Goal: Transaction & Acquisition: Subscribe to service/newsletter

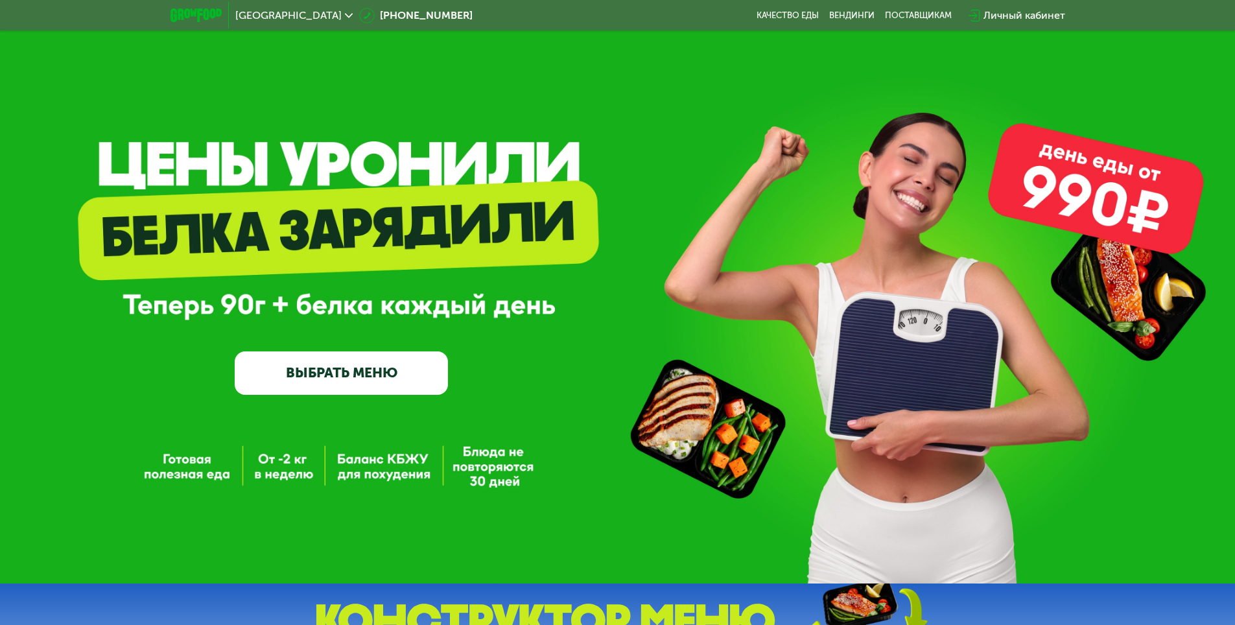
click at [388, 368] on link "ВЫБРАТЬ МЕНЮ" at bounding box center [341, 372] width 213 height 43
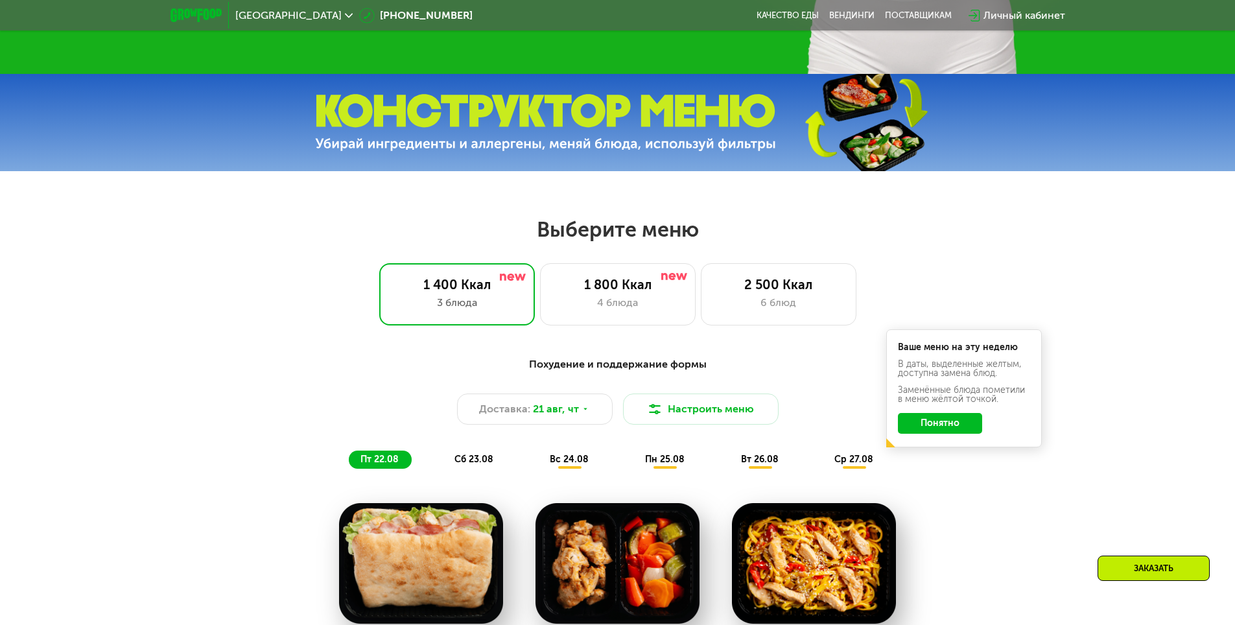
scroll to position [700, 0]
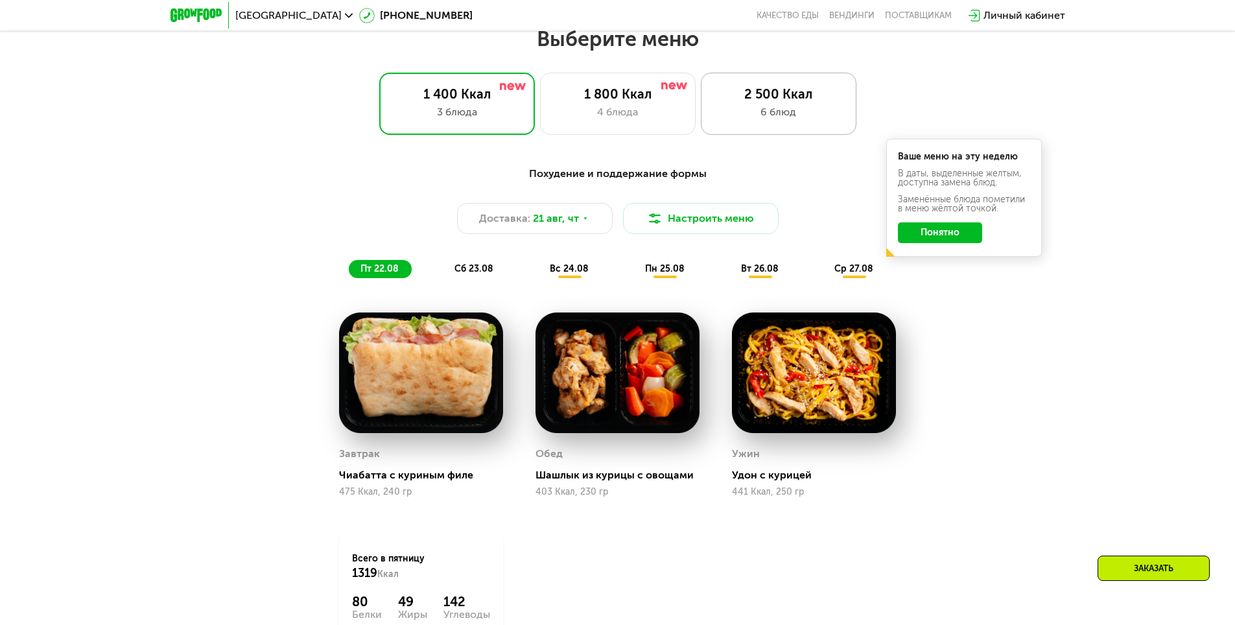
click at [781, 111] on div "6 блюд" at bounding box center [778, 112] width 128 height 16
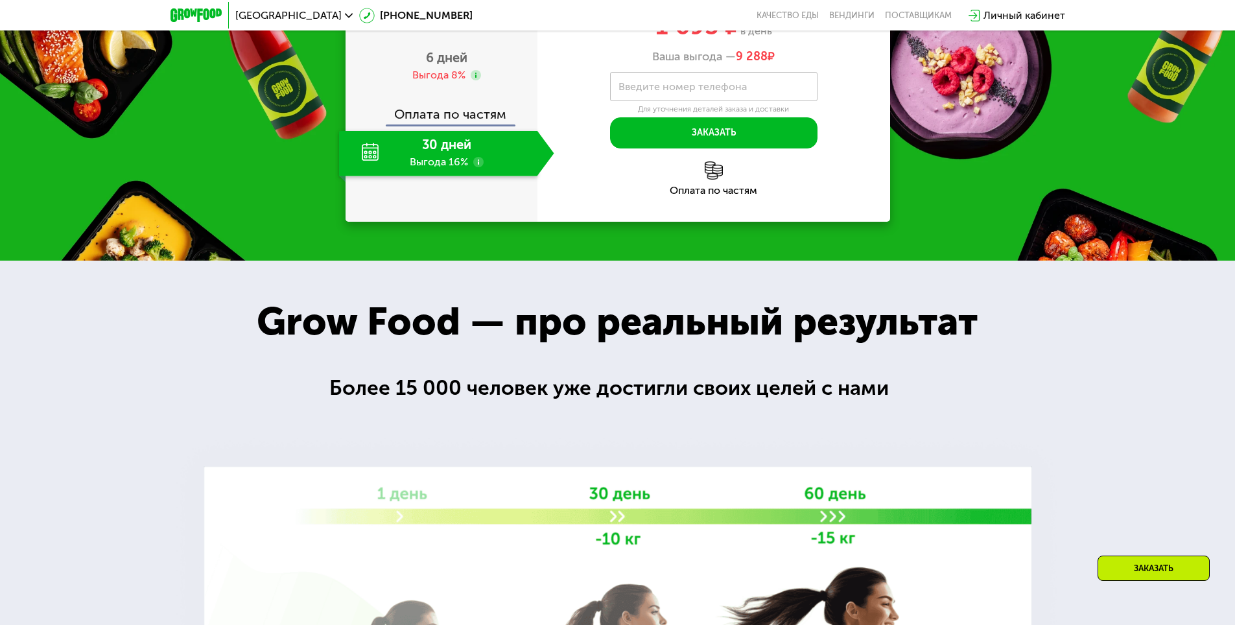
scroll to position [1608, 0]
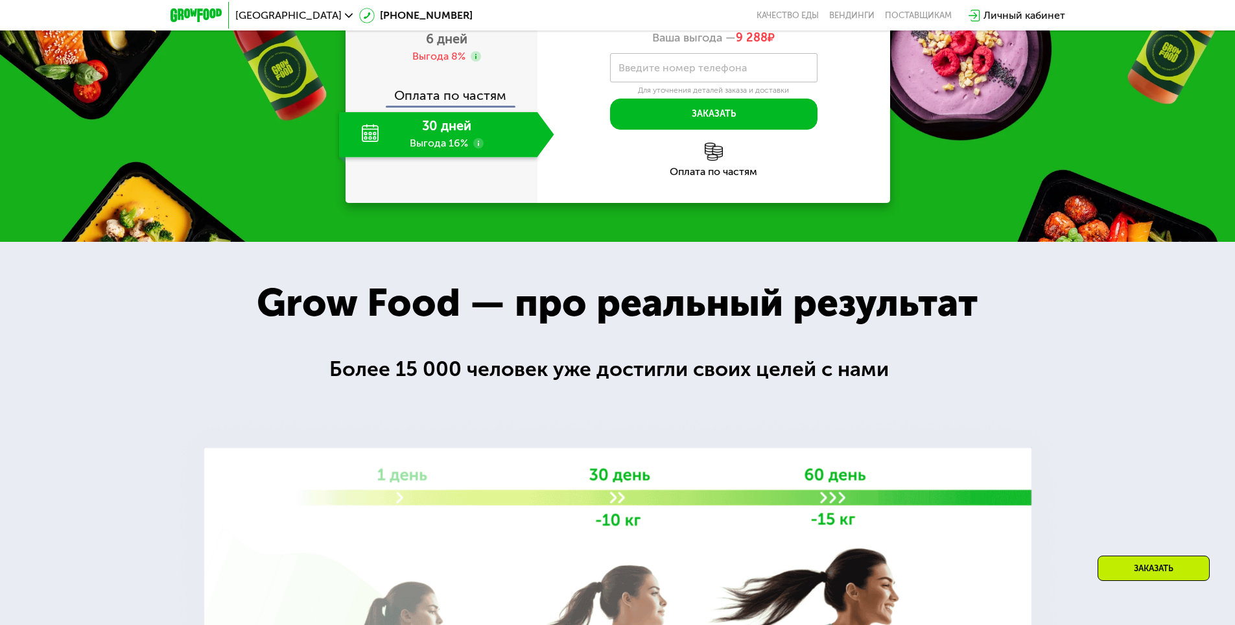
click at [455, 158] on div "30 дней Выгода 16%" at bounding box center [438, 134] width 198 height 45
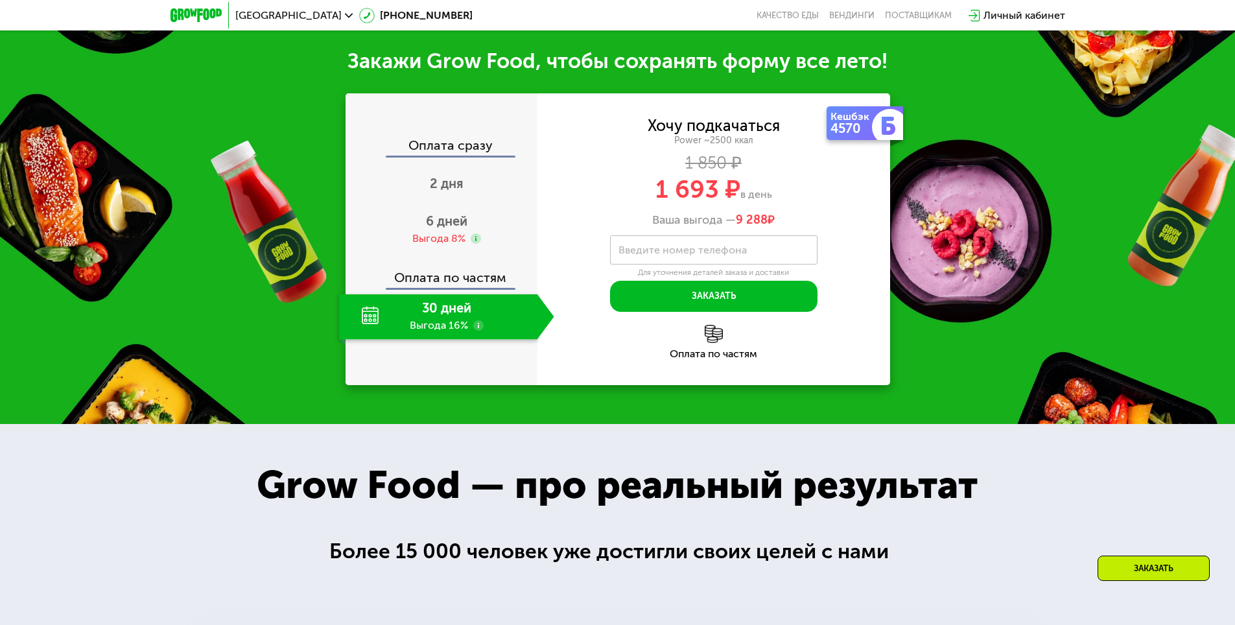
scroll to position [1413, 0]
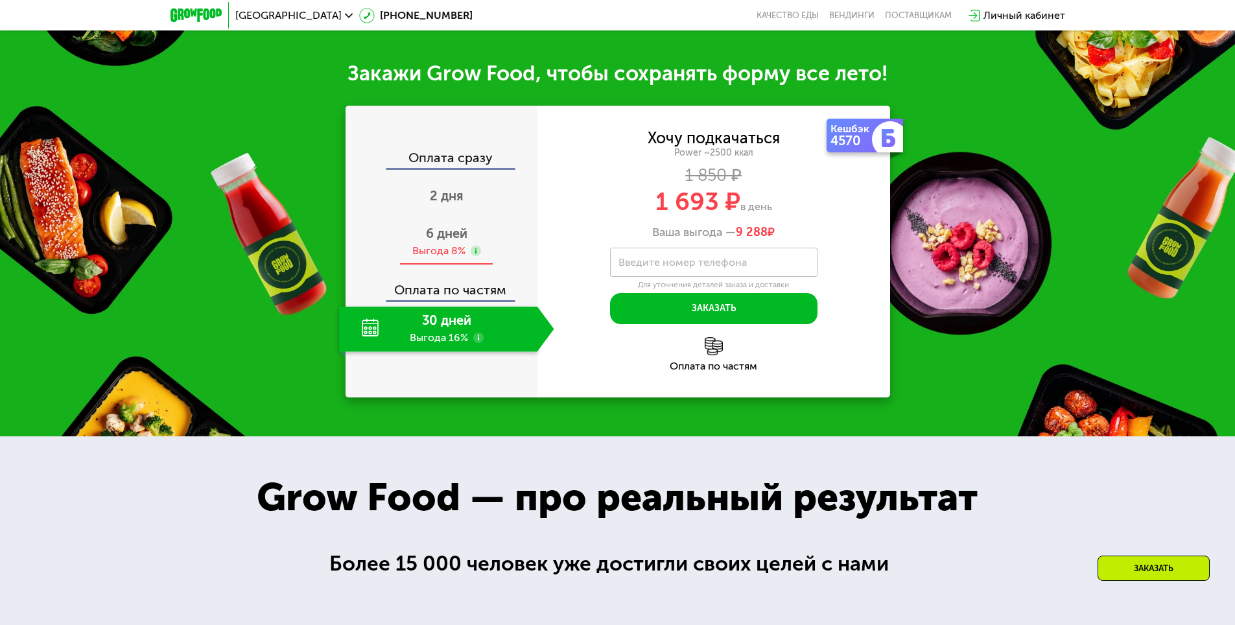
click at [449, 241] on span "6 дней" at bounding box center [446, 234] width 41 height 16
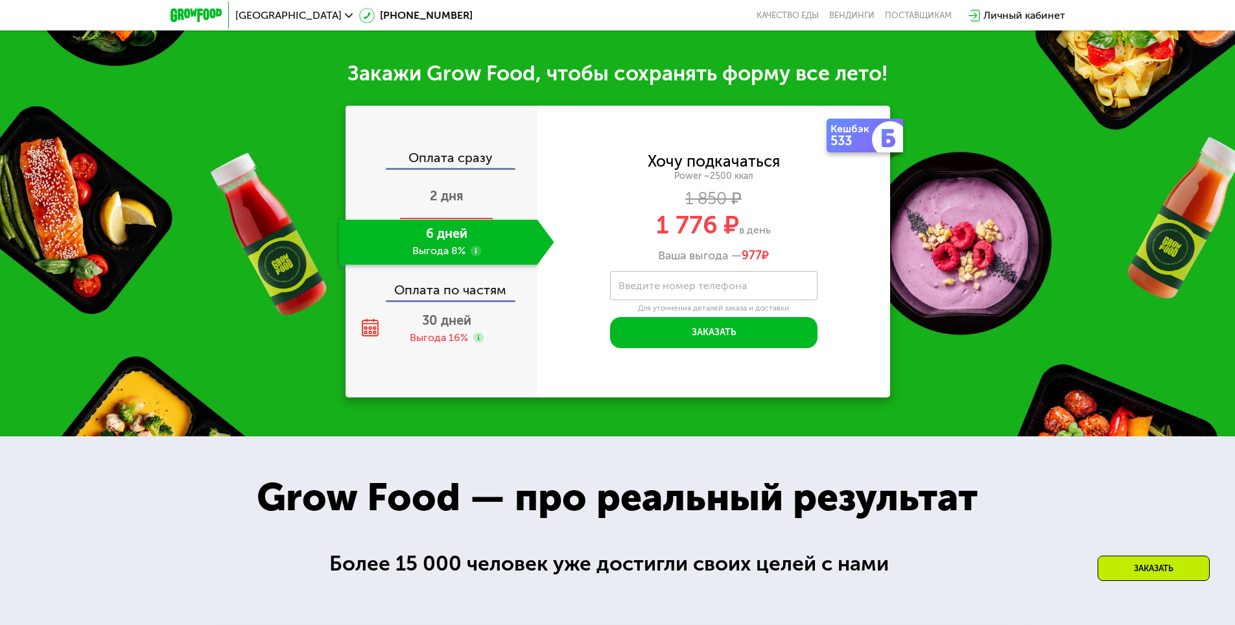
click at [449, 204] on span "2 дня" at bounding box center [447, 196] width 34 height 16
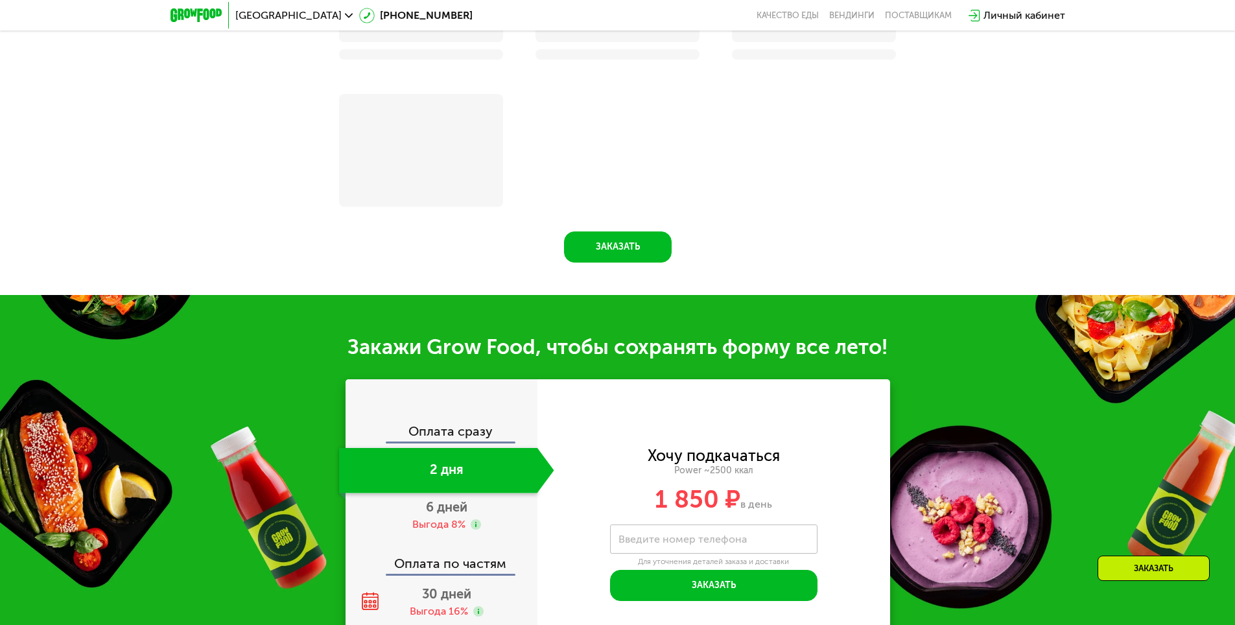
scroll to position [1475, 0]
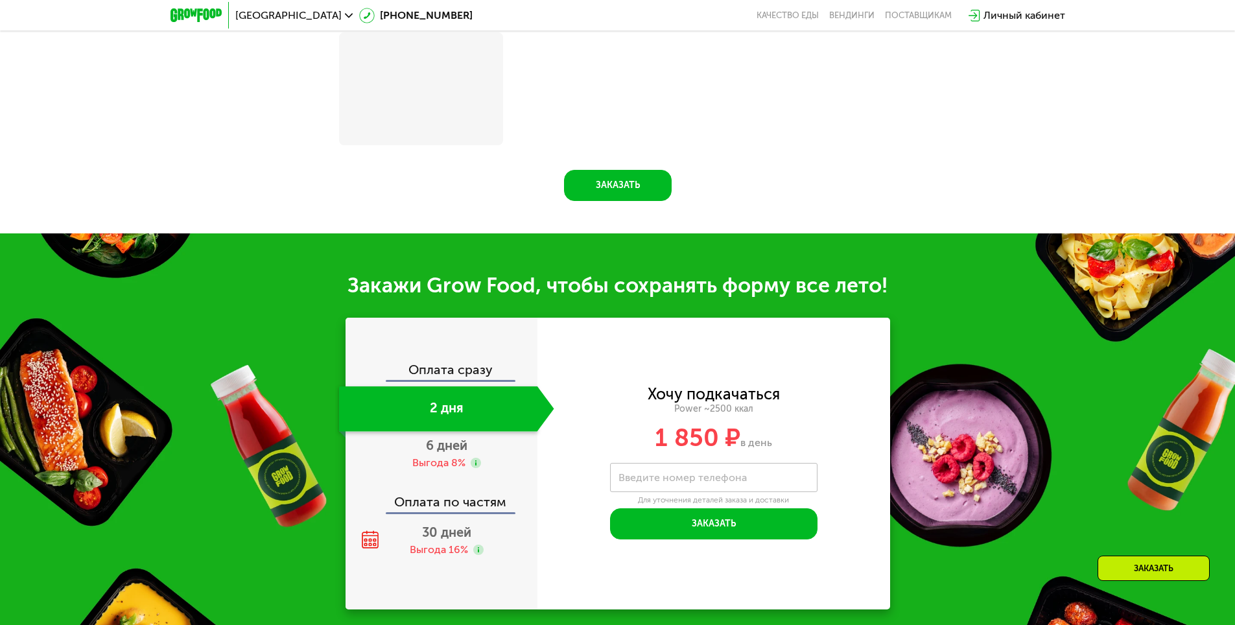
click at [442, 521] on div "Оплата сразу 2 дня 6 дней Выгода 8% Оплата по частям 30 дней Выгода 16%" at bounding box center [442, 463] width 192 height 201
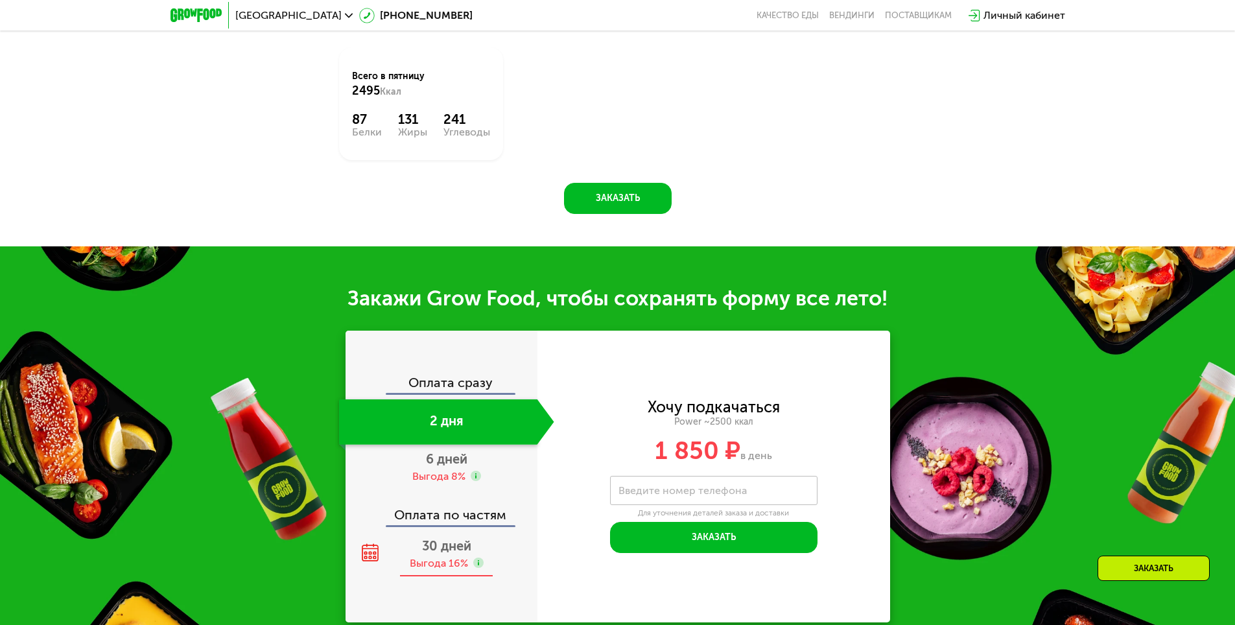
click at [443, 538] on span "30 дней" at bounding box center [446, 546] width 49 height 16
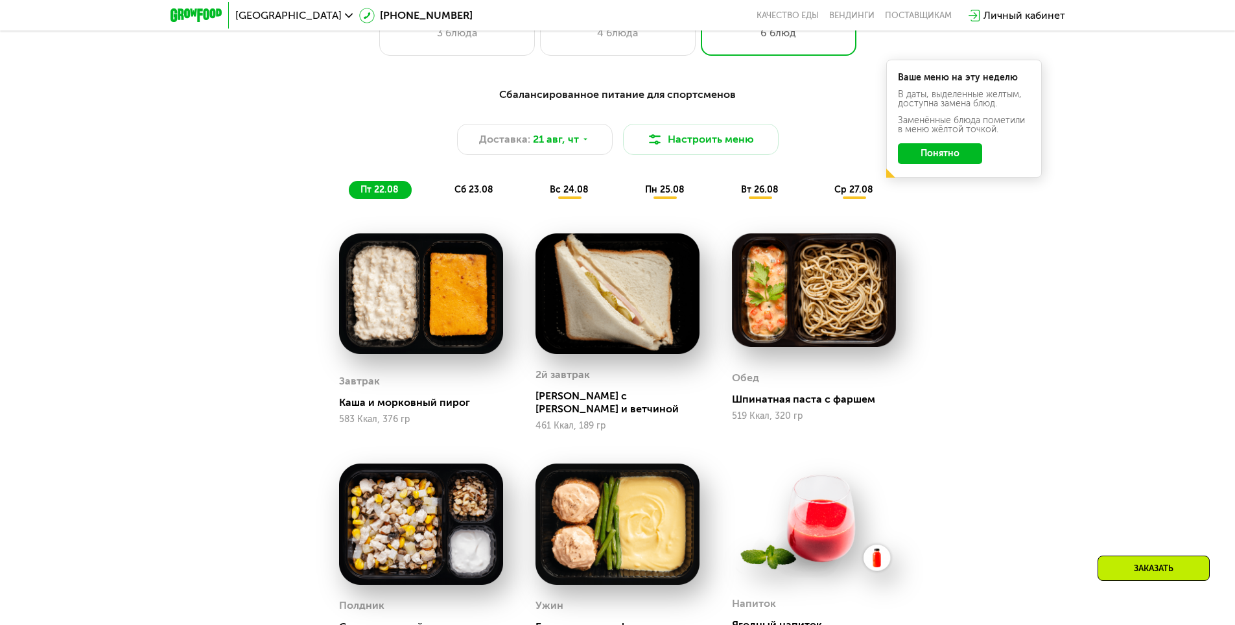
scroll to position [765, 0]
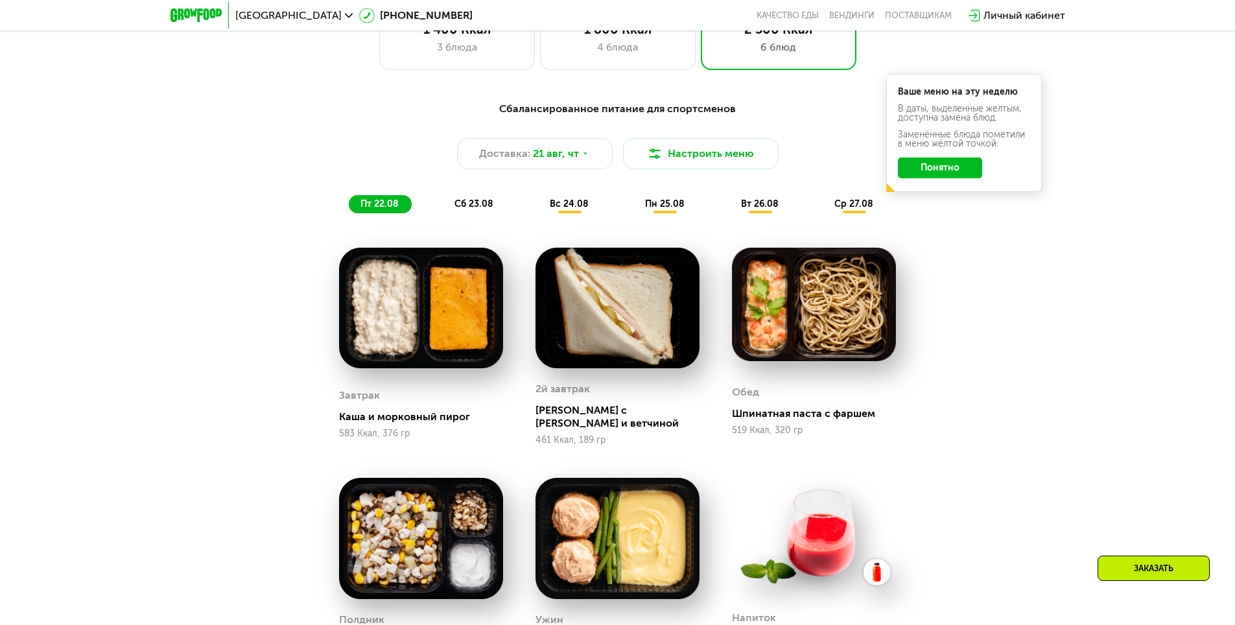
click at [538, 213] on div "сб 23.08" at bounding box center [570, 204] width 64 height 18
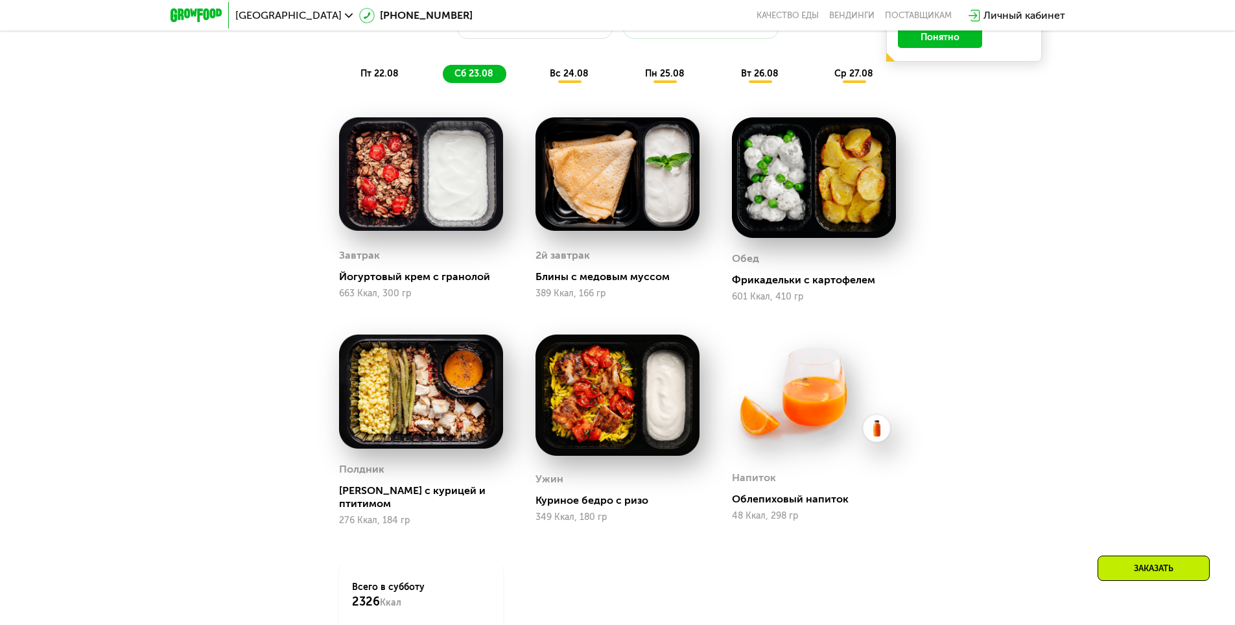
scroll to position [895, 0]
click at [577, 80] on span "вс 24.08" at bounding box center [569, 74] width 39 height 11
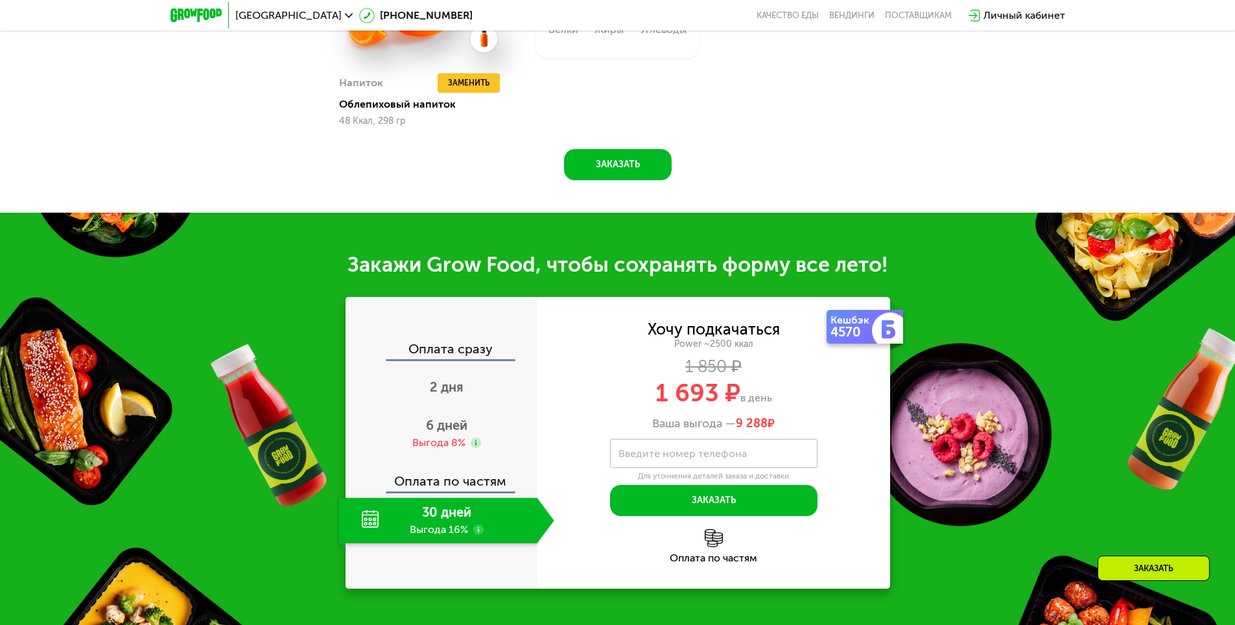
scroll to position [1673, 0]
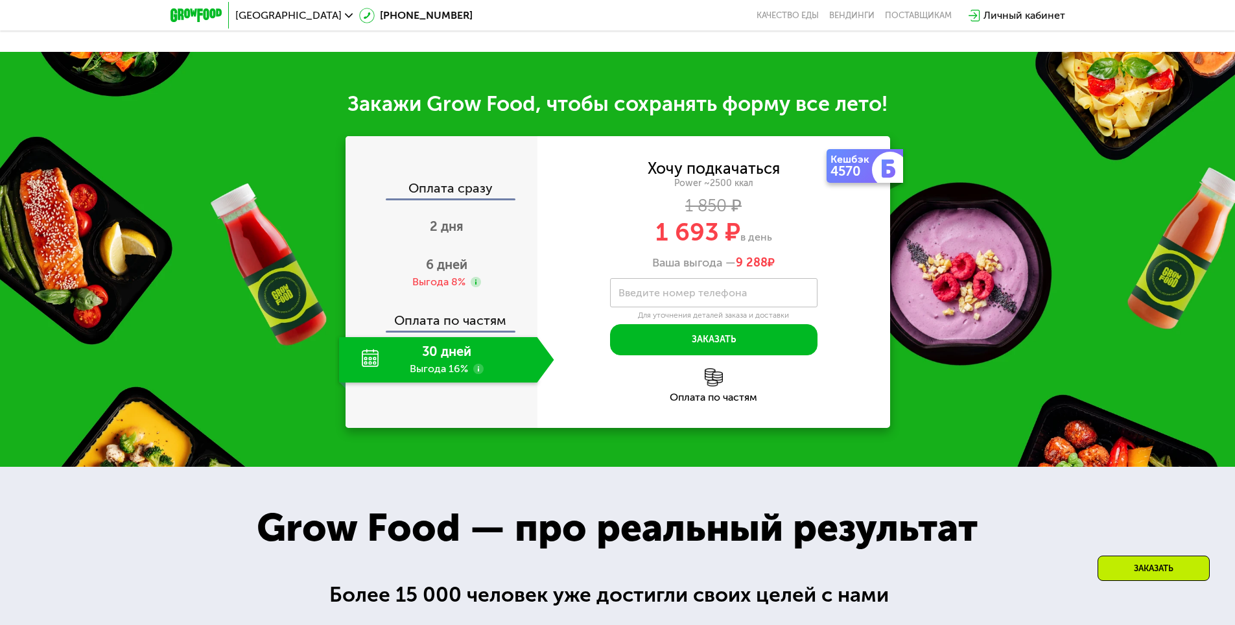
click at [463, 375] on div "30 дней Выгода 16%" at bounding box center [438, 359] width 198 height 45
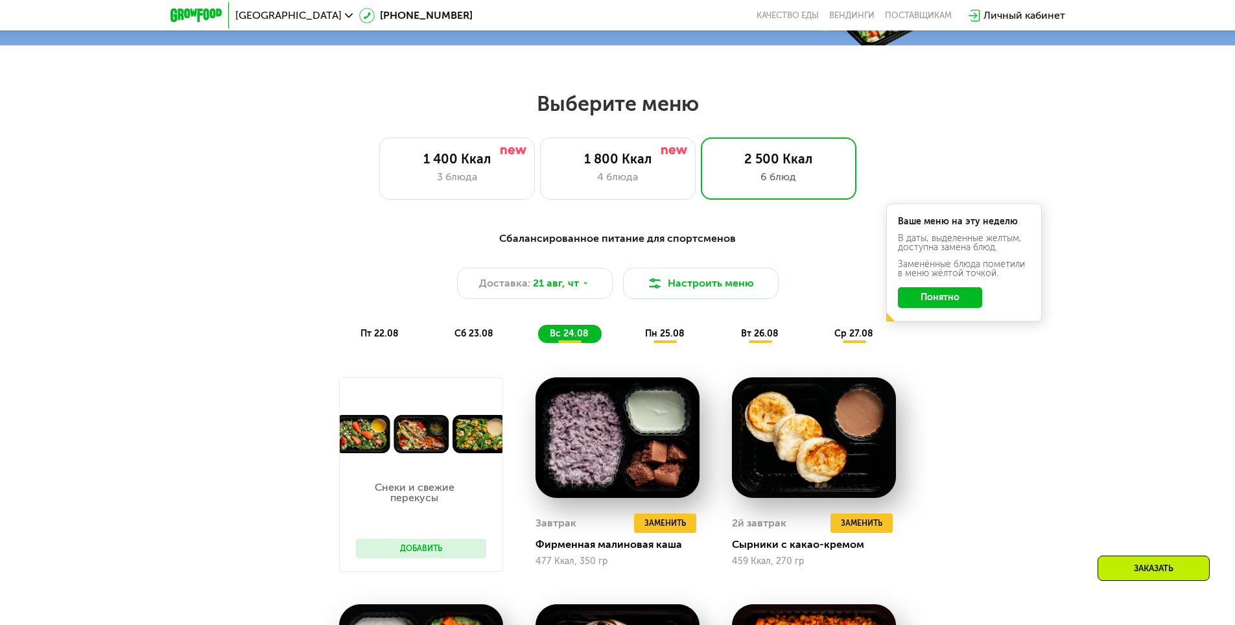
scroll to position [571, 0]
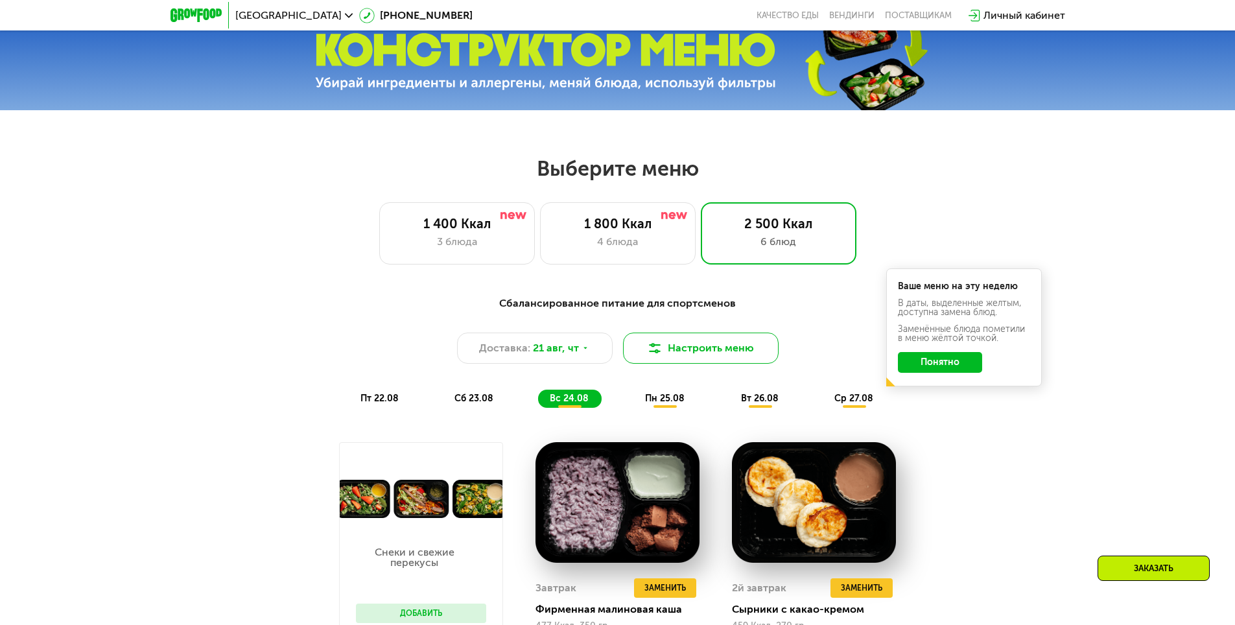
click at [683, 347] on button "Настроить меню" at bounding box center [701, 348] width 156 height 31
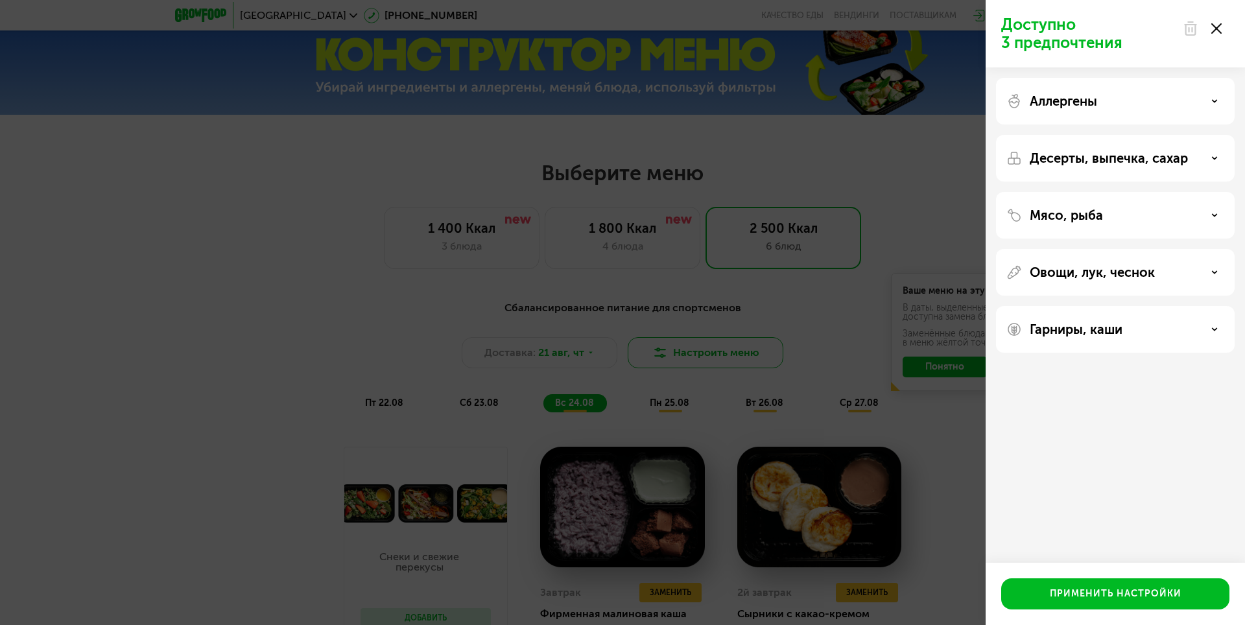
click at [683, 347] on div "Доступно 3 предпочтения Аллергены Десерты, выпечка, сахар Мясо, рыба Овощи, лук…" at bounding box center [622, 312] width 1245 height 625
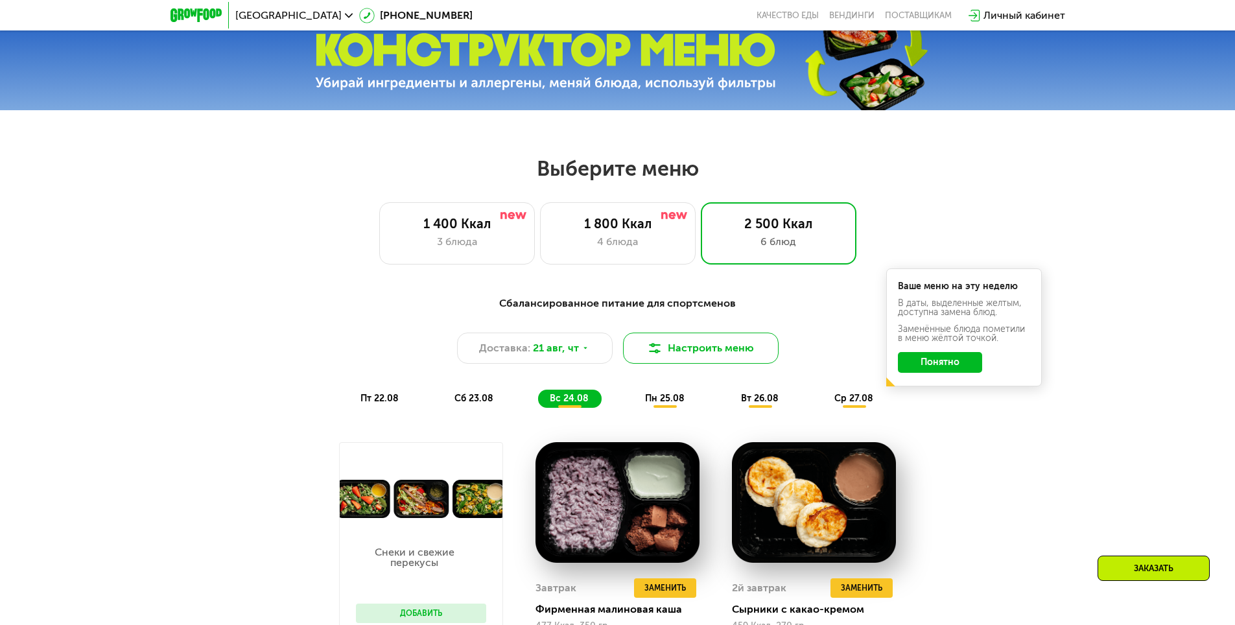
click at [683, 347] on button "Настроить меню" at bounding box center [701, 348] width 156 height 31
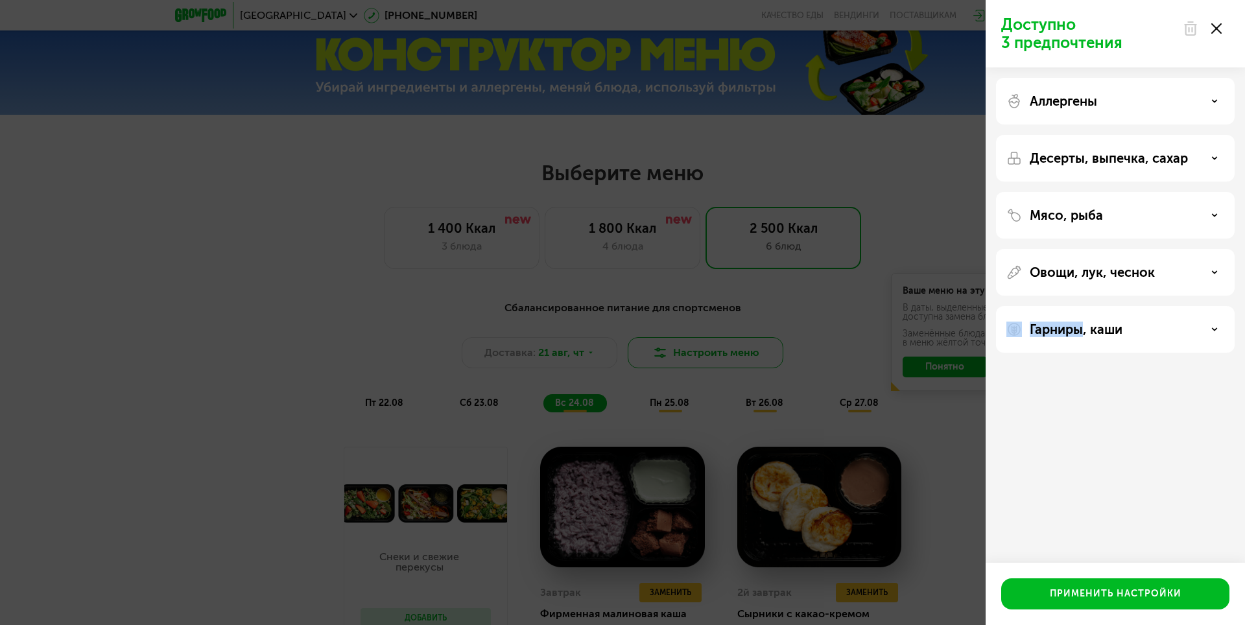
click at [683, 347] on div "Доступно 3 предпочтения Аллергены Десерты, выпечка, сахар Мясо, рыба Овощи, лук…" at bounding box center [622, 312] width 1245 height 625
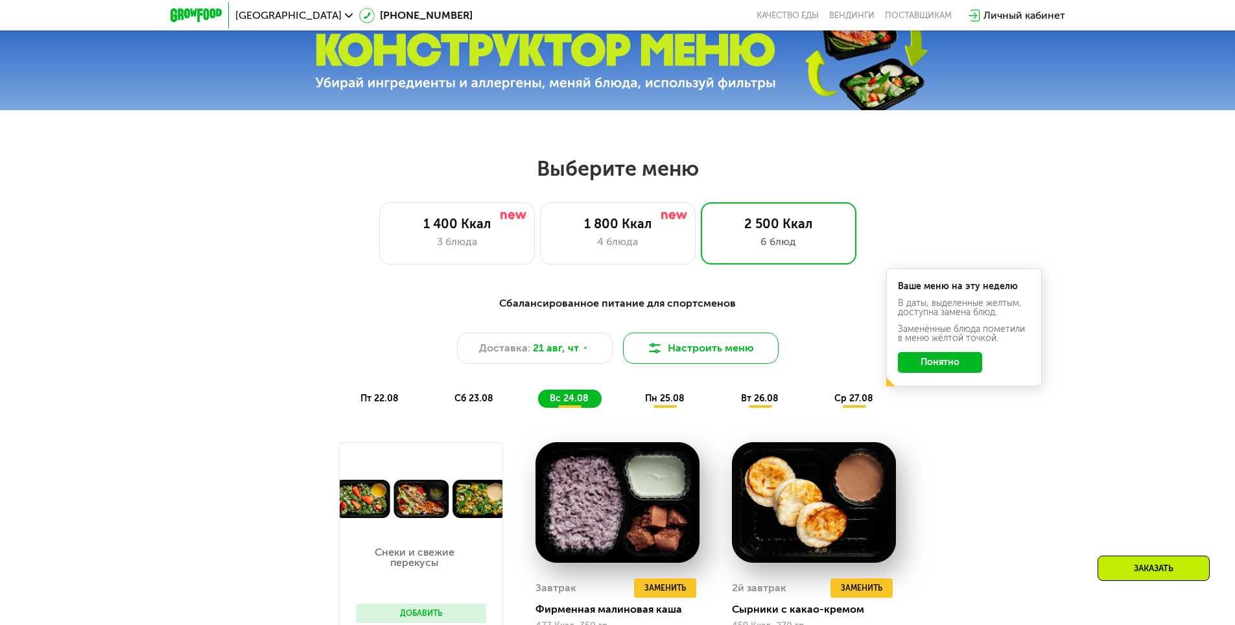
click at [683, 347] on button "Настроить меню" at bounding box center [701, 348] width 156 height 31
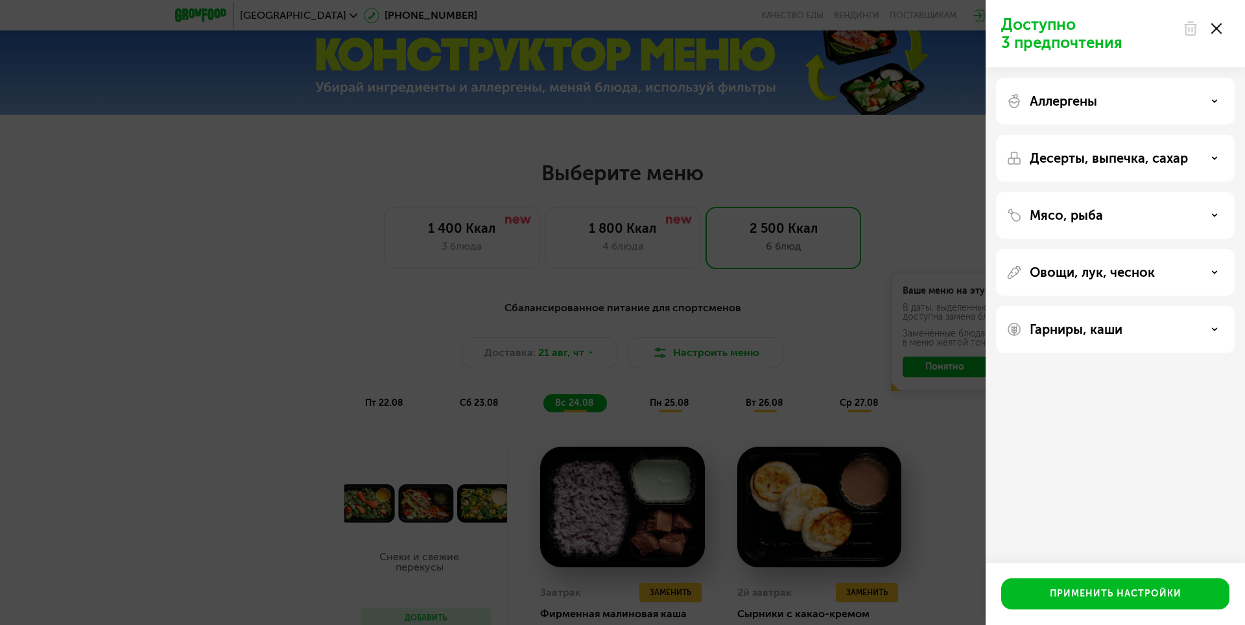
click at [1055, 211] on p "Мясо, рыба" at bounding box center [1066, 215] width 73 height 16
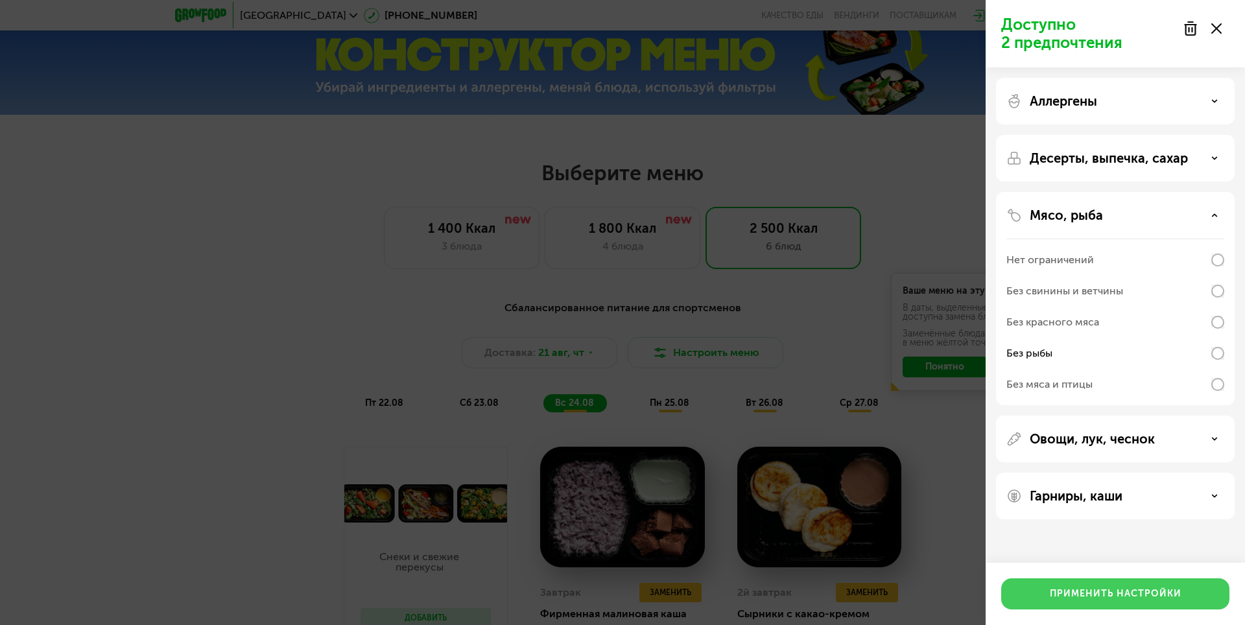
click at [1140, 597] on div "Применить настройки" at bounding box center [1116, 593] width 132 height 13
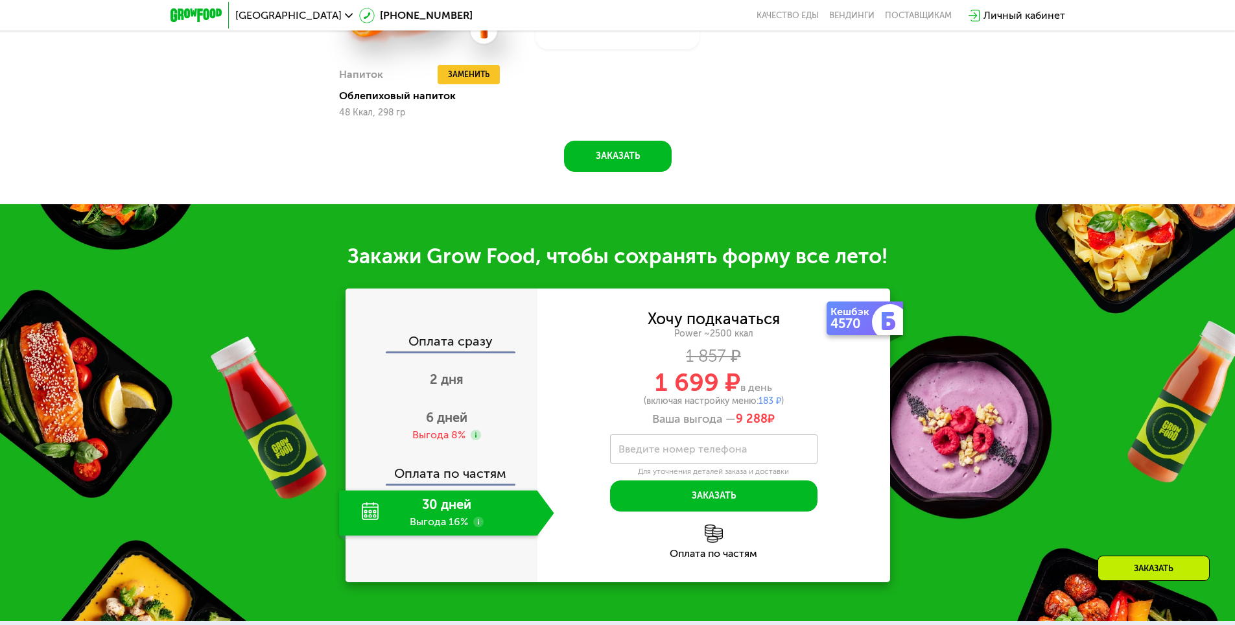
scroll to position [1738, 0]
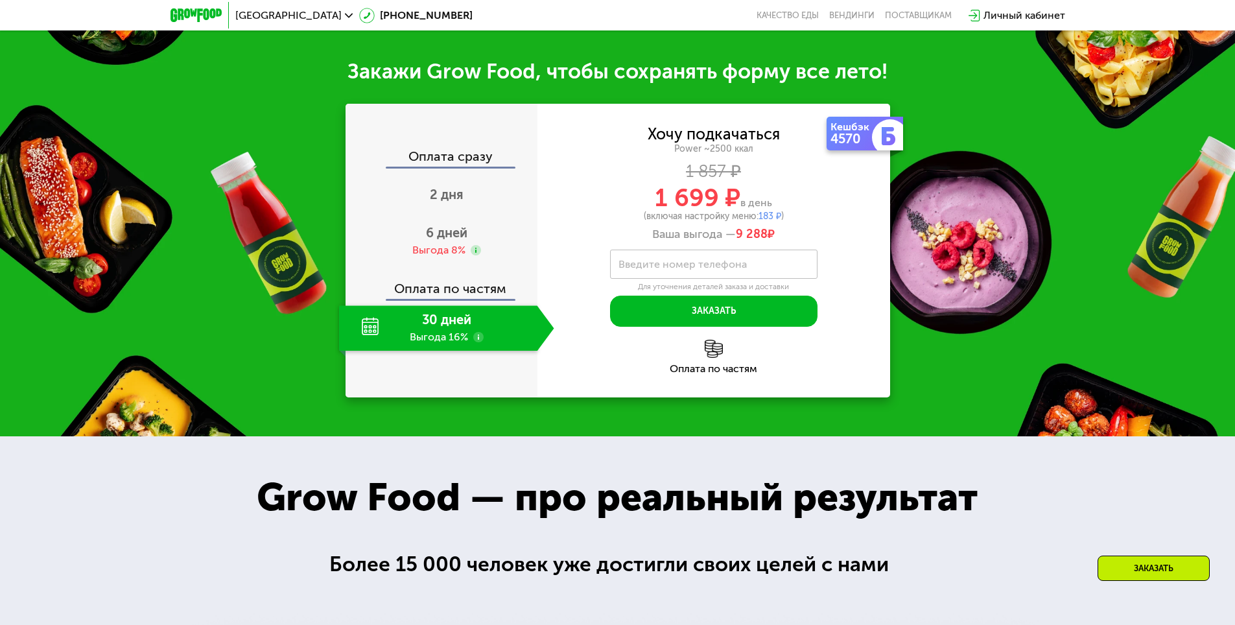
click at [478, 342] on use at bounding box center [478, 337] width 10 height 10
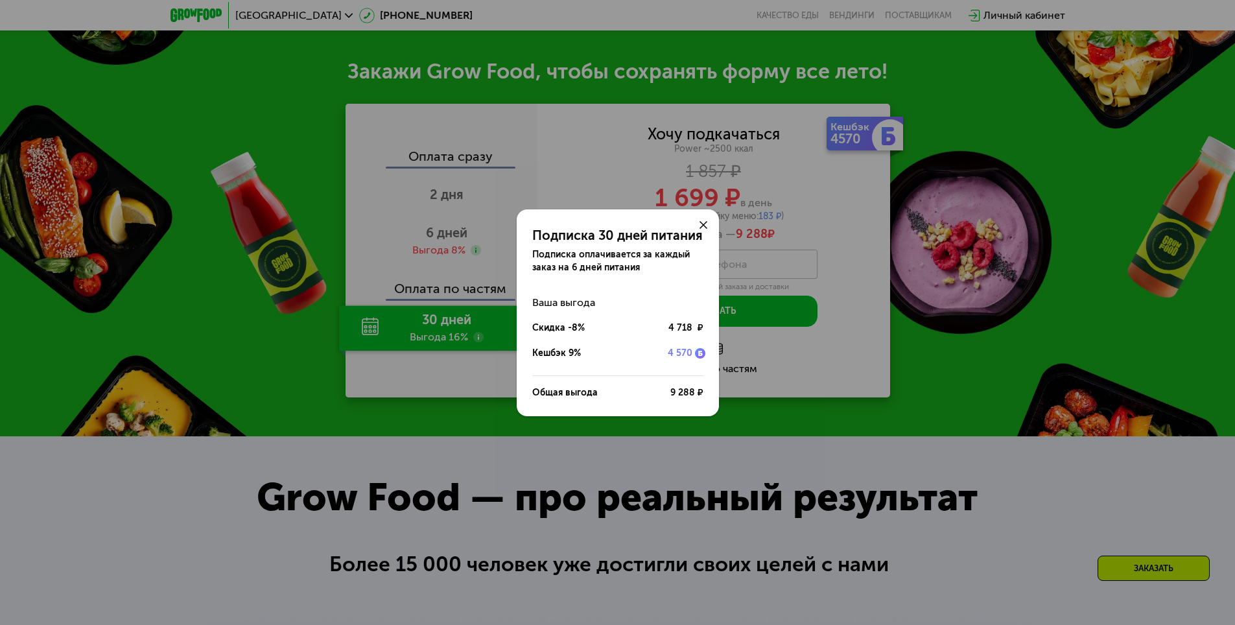
click at [478, 344] on div "Подписка 30 дней питания Подписка оплачивается за каждый заказ на 6 дней питани…" at bounding box center [617, 312] width 1235 height 625
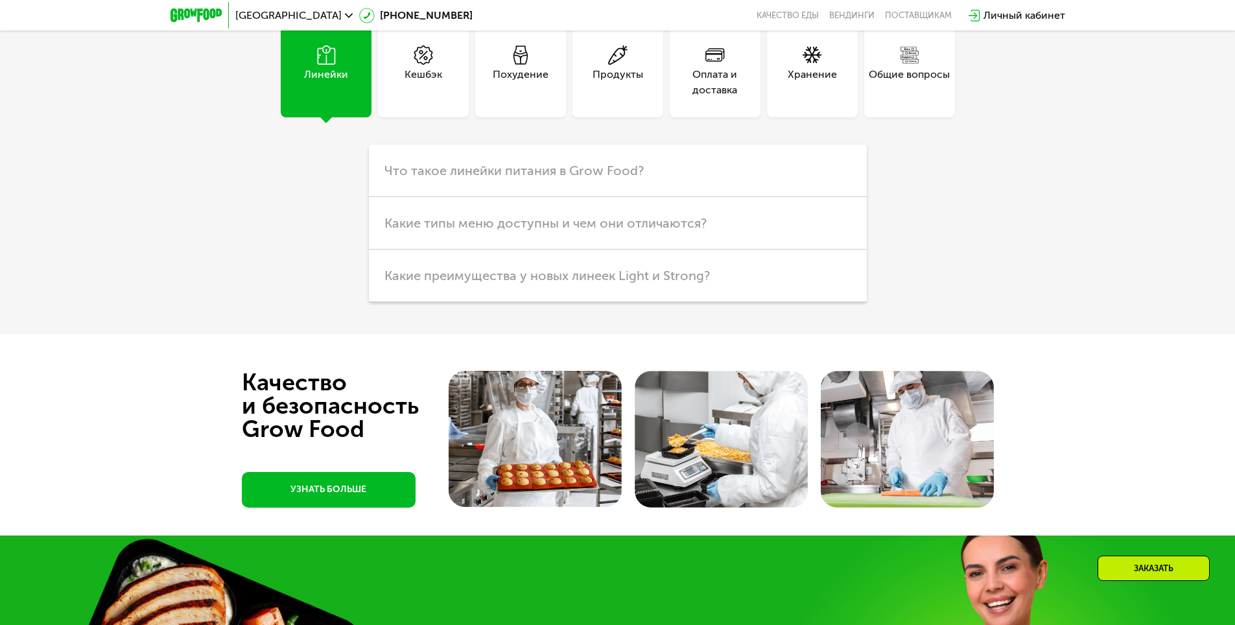
scroll to position [3812, 0]
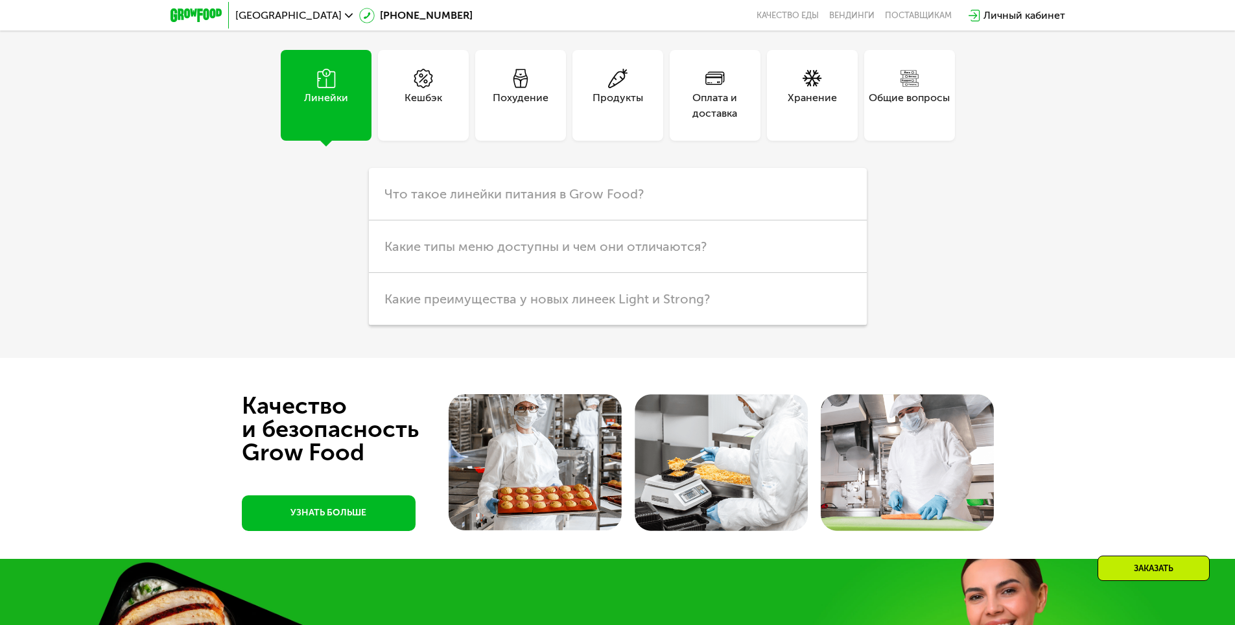
click at [723, 118] on div "Оплата и доставка" at bounding box center [715, 105] width 91 height 31
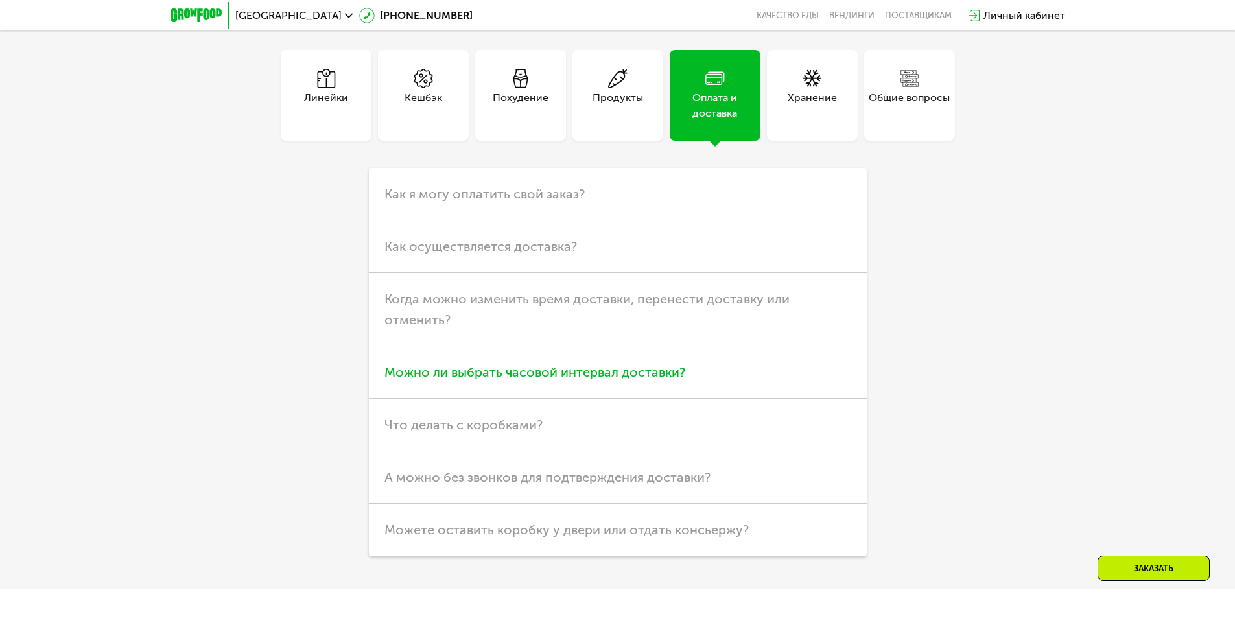
click at [576, 372] on span "Можно ли выбрать часовой интервал доставки?" at bounding box center [534, 372] width 301 height 16
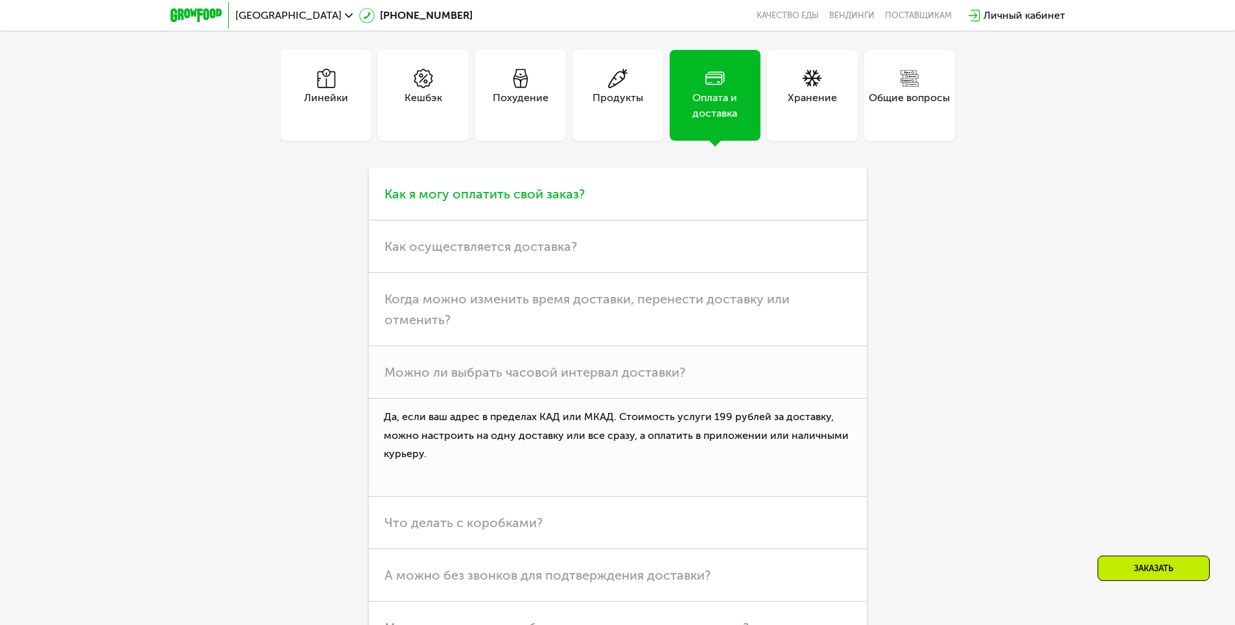
click at [501, 202] on span "Как я могу оплатить свой заказ?" at bounding box center [484, 194] width 200 height 16
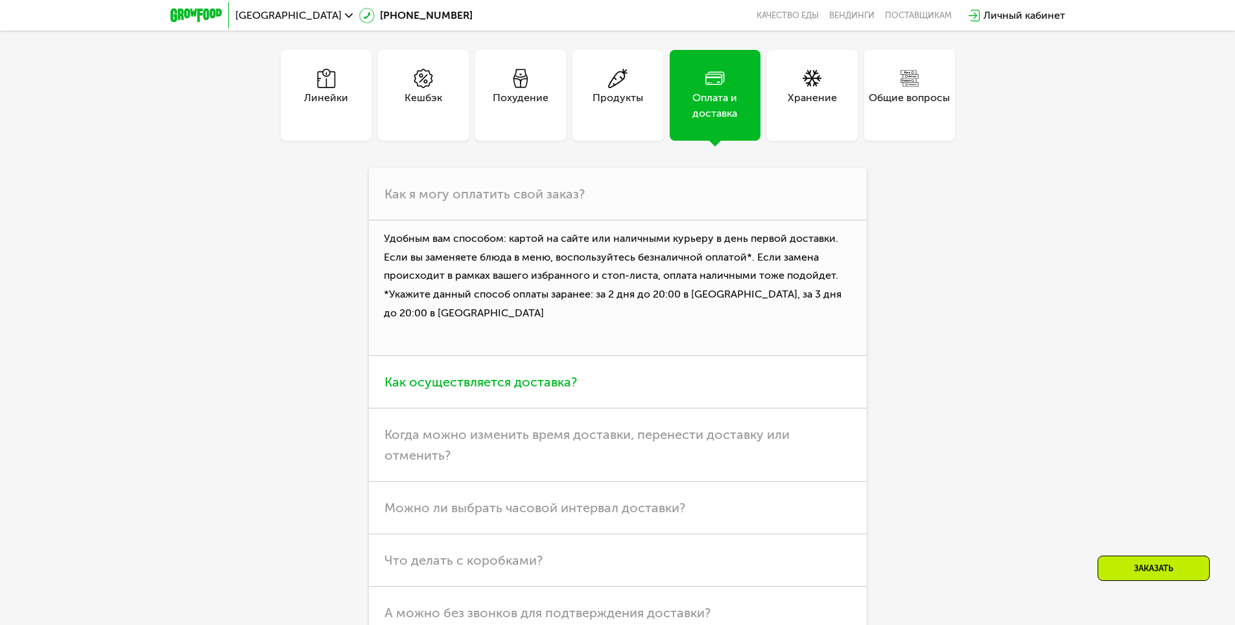
click at [521, 389] on span "Как осуществляется доставка?" at bounding box center [480, 382] width 193 height 16
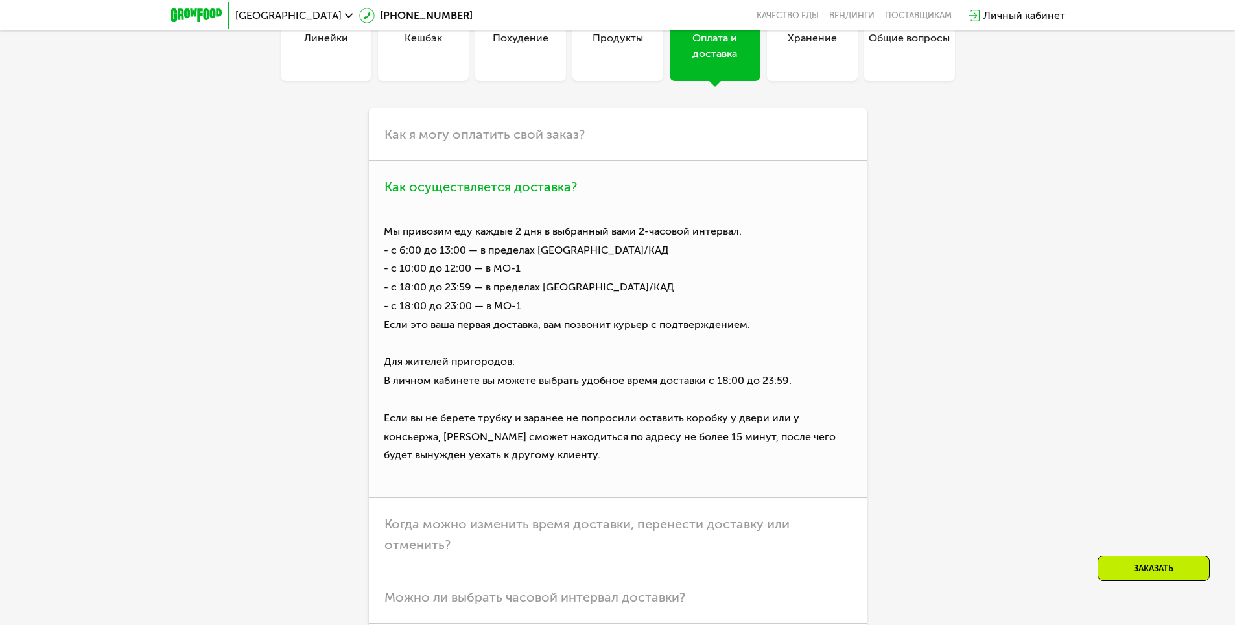
scroll to position [4007, 0]
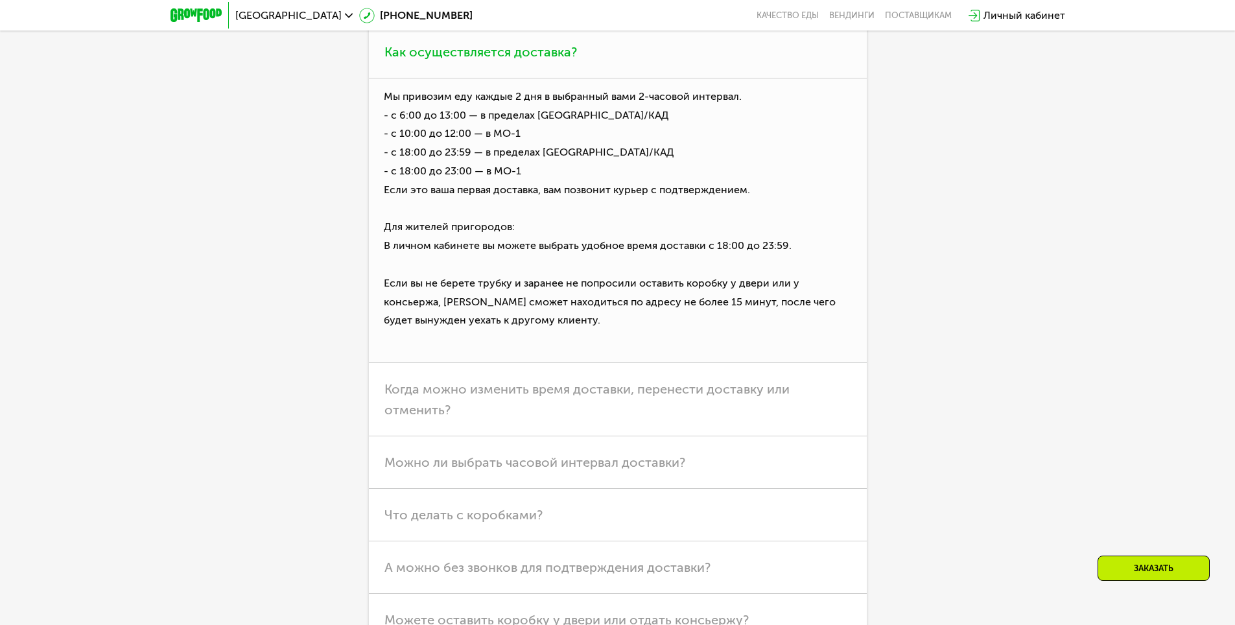
click at [521, 404] on h3 "Когда можно изменить время доставки, перенести доставку или отменить?" at bounding box center [618, 399] width 498 height 73
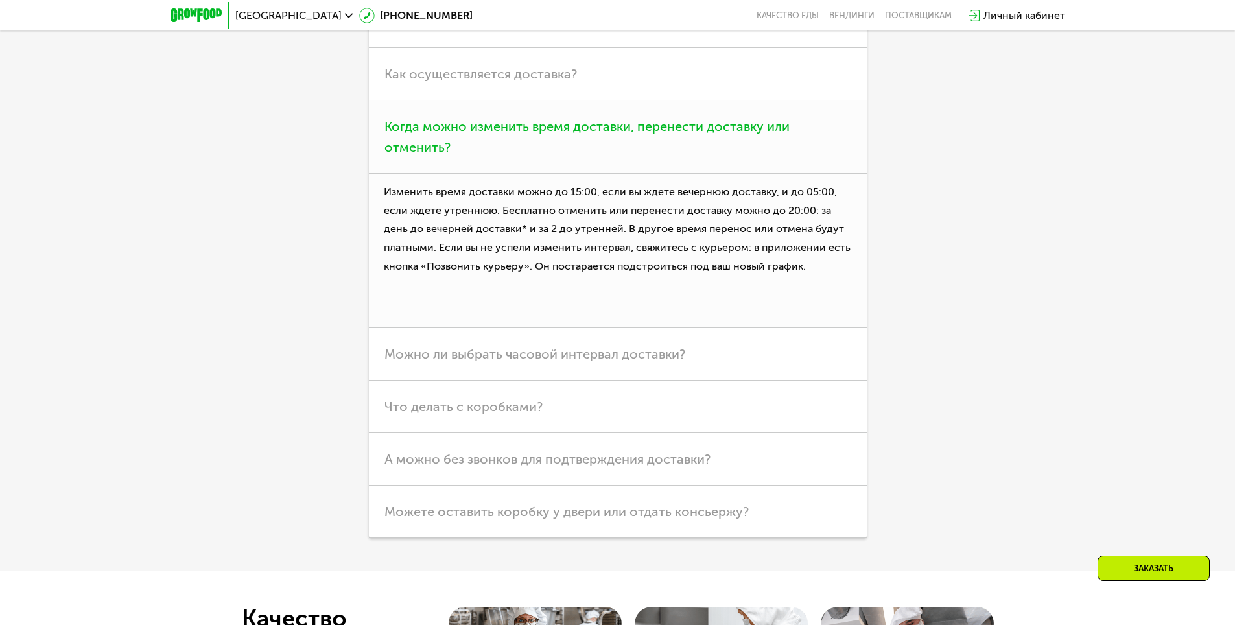
scroll to position [3982, 0]
